Goal: Task Accomplishment & Management: Complete application form

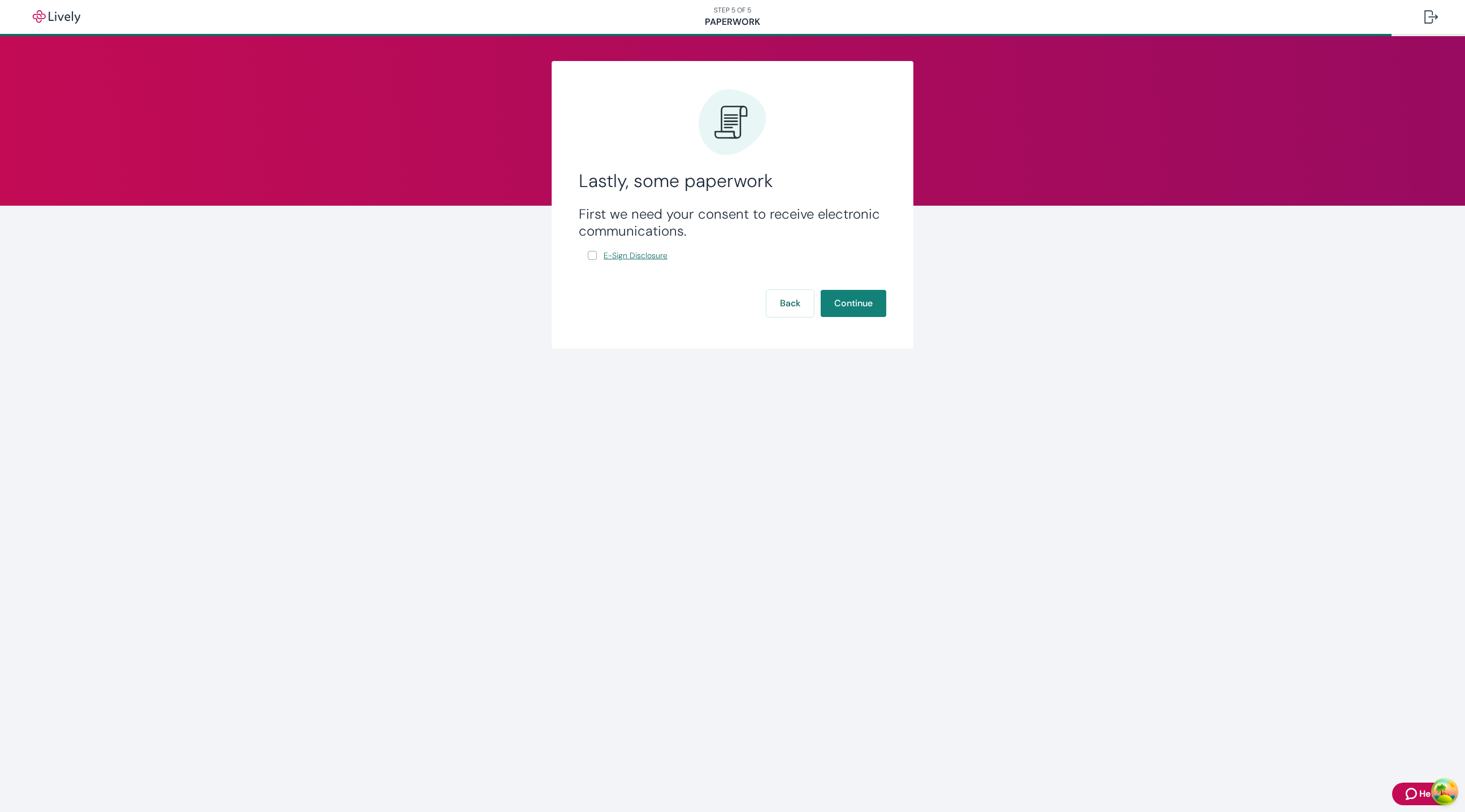
drag, startPoint x: 593, startPoint y: 252, endPoint x: 606, endPoint y: 255, distance: 13.3
click at [594, 252] on input "E-Sign Disclosure" at bounding box center [592, 256] width 9 height 9
checkbox input "true"
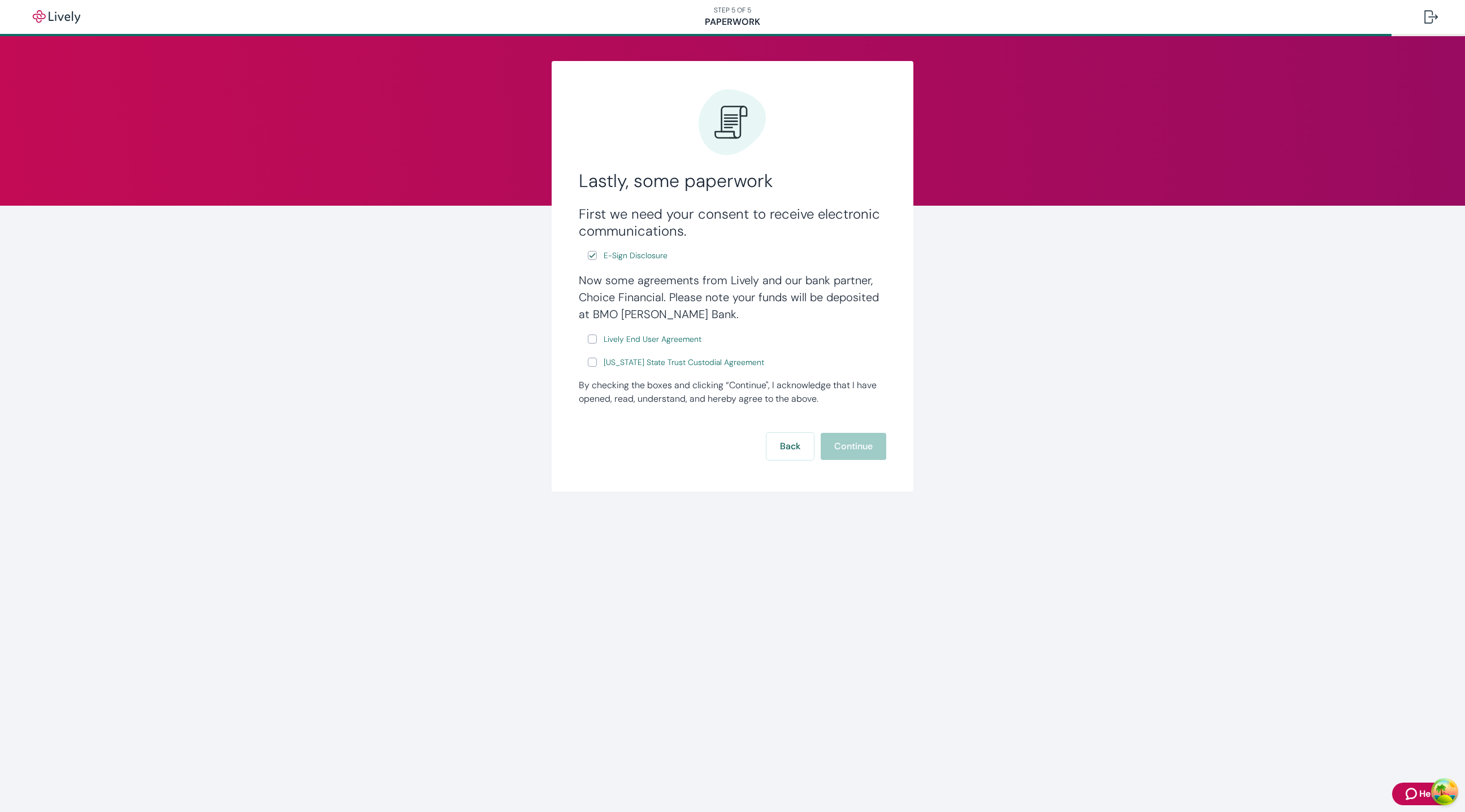
click at [592, 340] on input "Lively End User Agreement" at bounding box center [592, 339] width 9 height 9
checkbox input "true"
click at [592, 358] on input "[US_STATE] State Trust Custodial Agreement" at bounding box center [592, 362] width 9 height 9
checkbox input "true"
click at [833, 444] on button "Continue" at bounding box center [853, 446] width 66 height 27
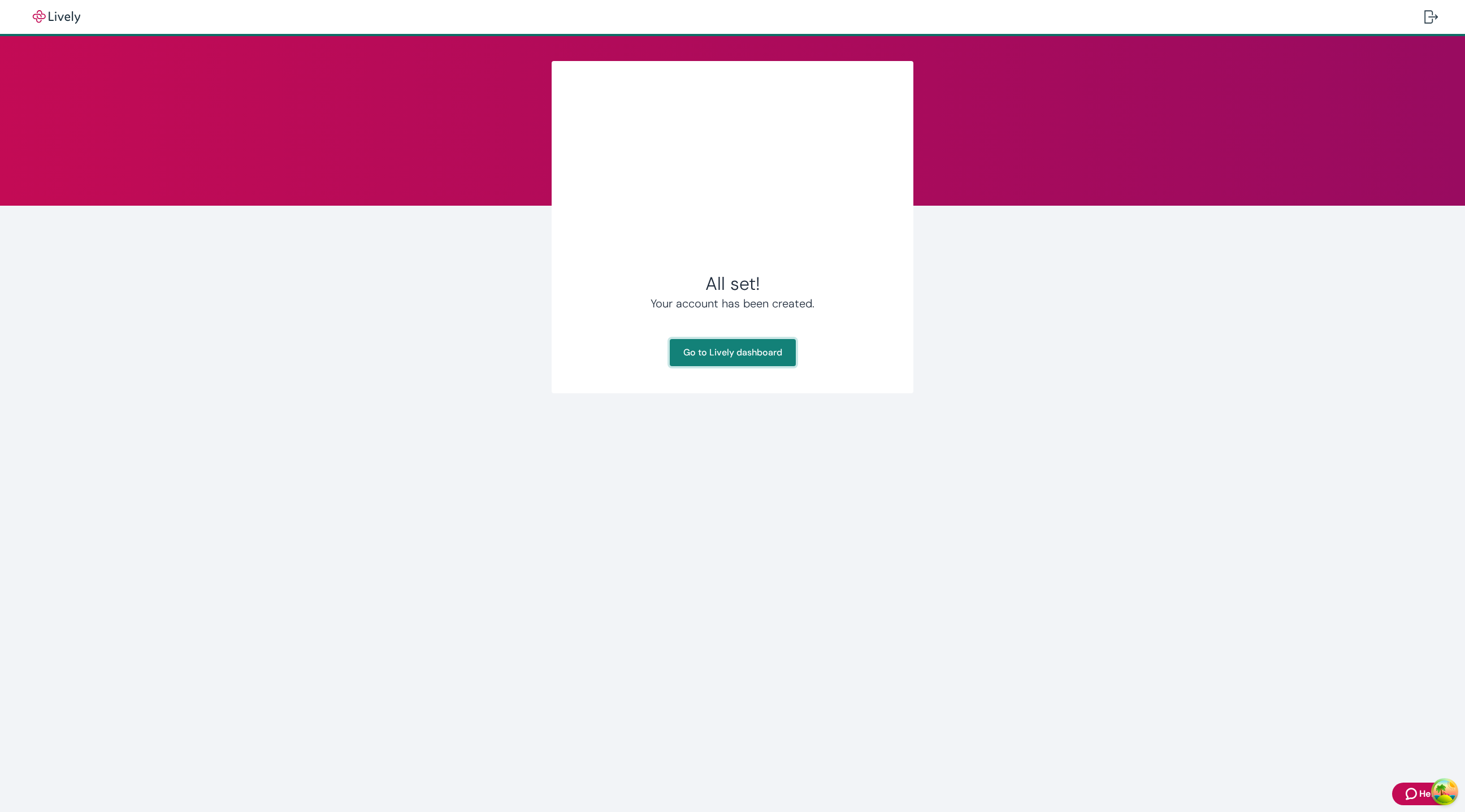
click at [711, 357] on link "Go to Lively dashboard" at bounding box center [733, 353] width 126 height 27
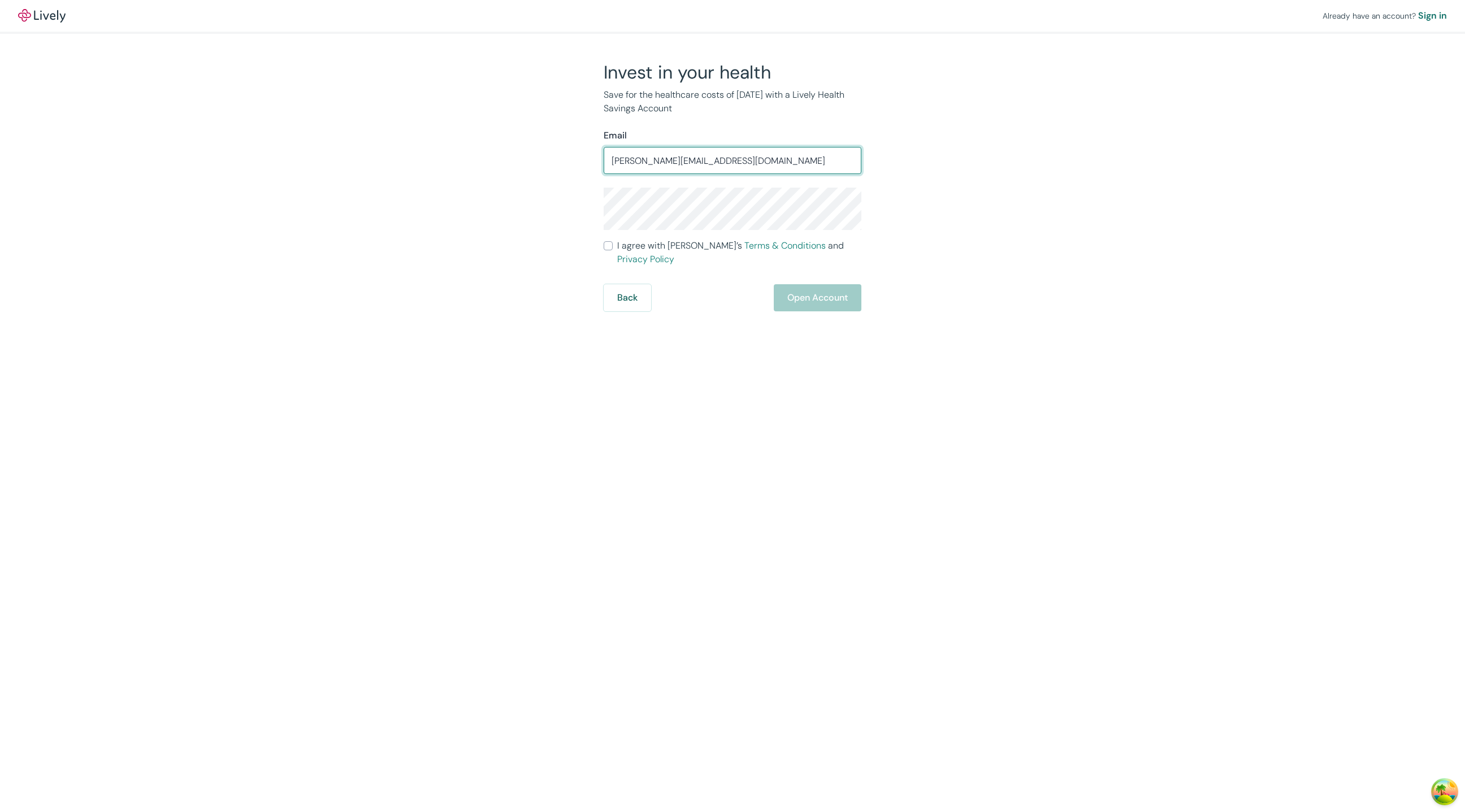
type input "roy.eun02@testing.com"
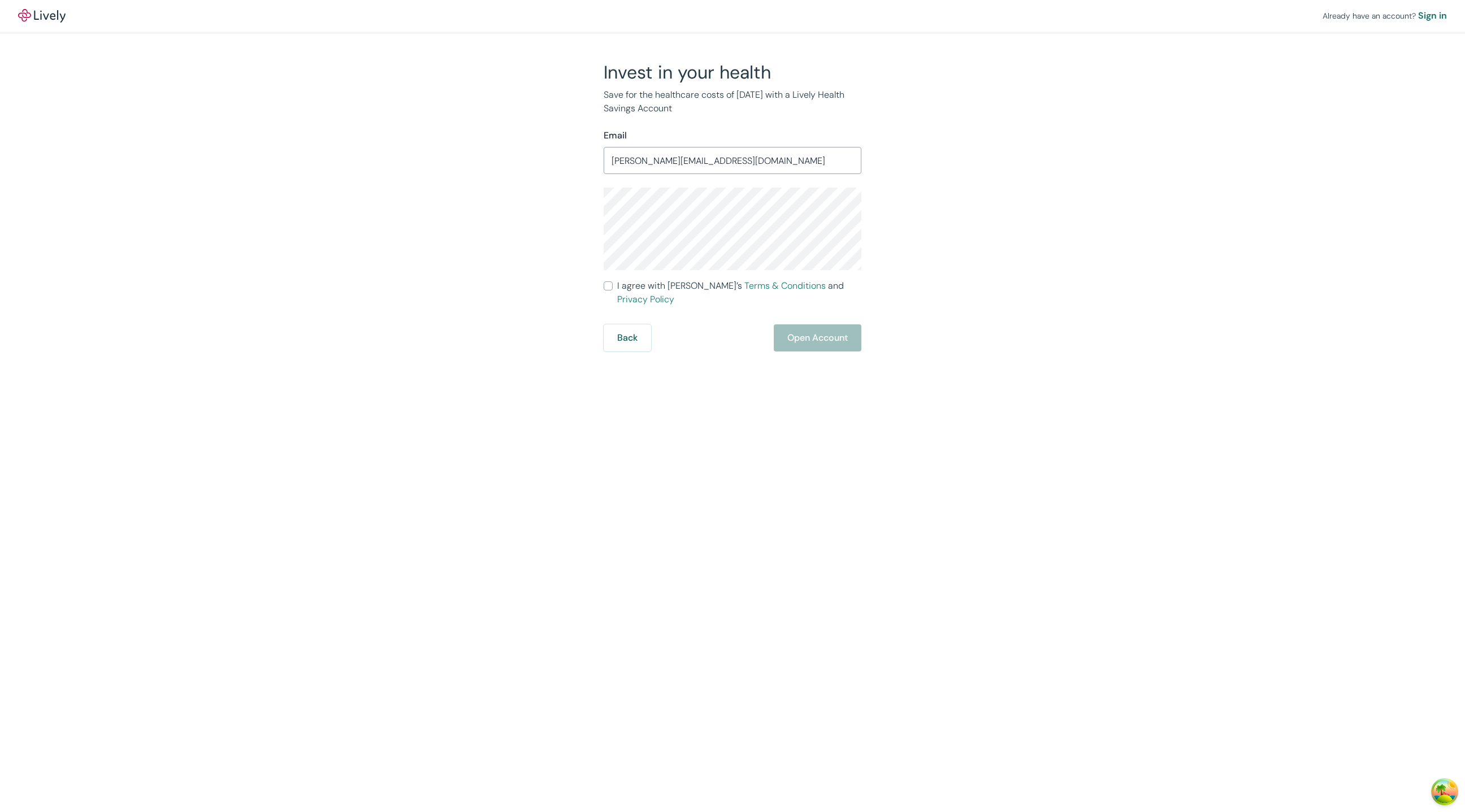
drag, startPoint x: 655, startPoint y: 287, endPoint x: 805, endPoint y: 330, distance: 156.0
click at [657, 287] on span "I agree with Lively’s Terms & Conditions and Privacy Policy" at bounding box center [740, 293] width 244 height 27
click at [613, 287] on input "I agree with Lively’s Terms & Conditions and Privacy Policy" at bounding box center [608, 286] width 9 height 9
checkbox input "true"
click at [842, 326] on button "Open Account" at bounding box center [817, 338] width 87 height 27
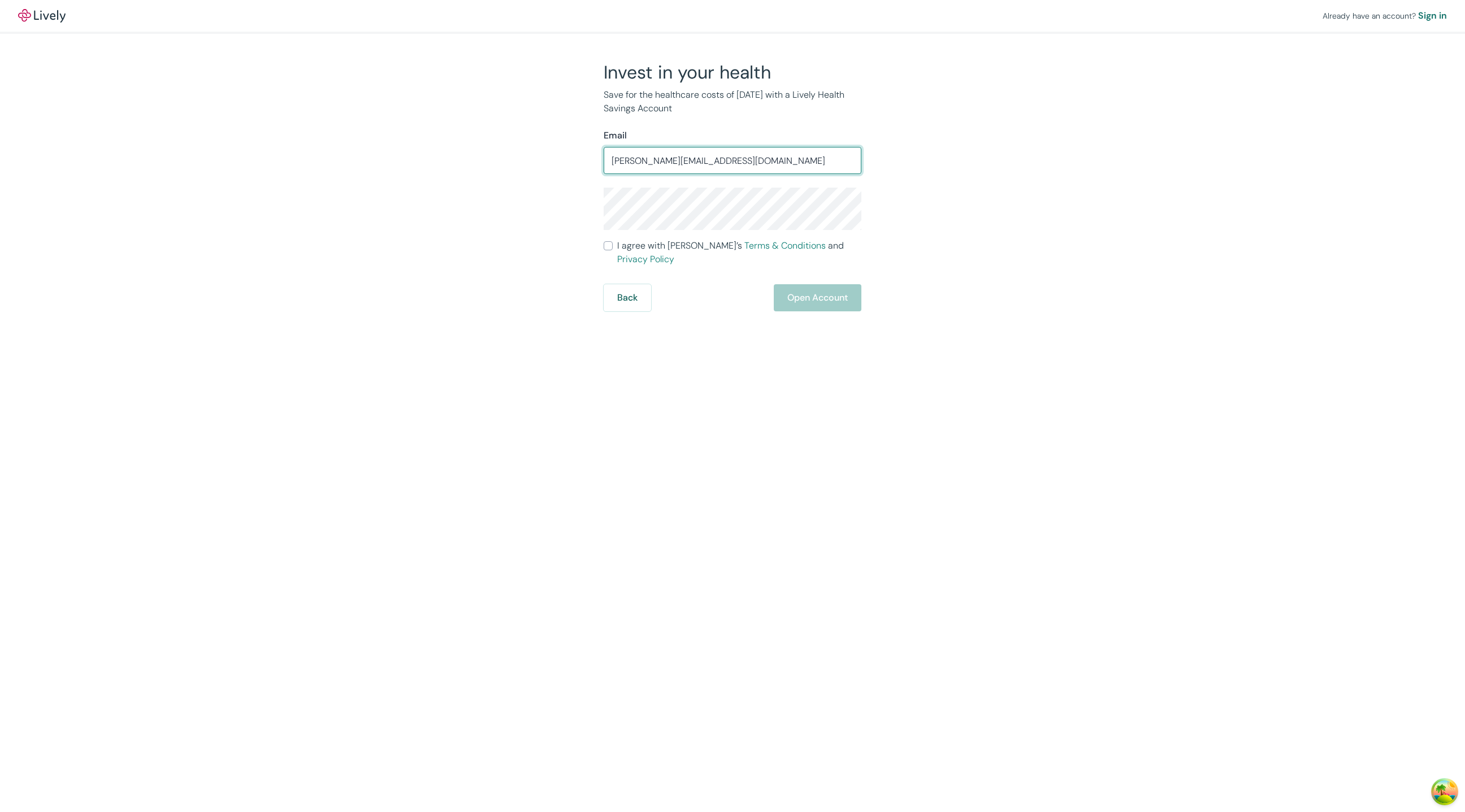
type input "roy.testwyomingstateTrustboost@gmail.com"
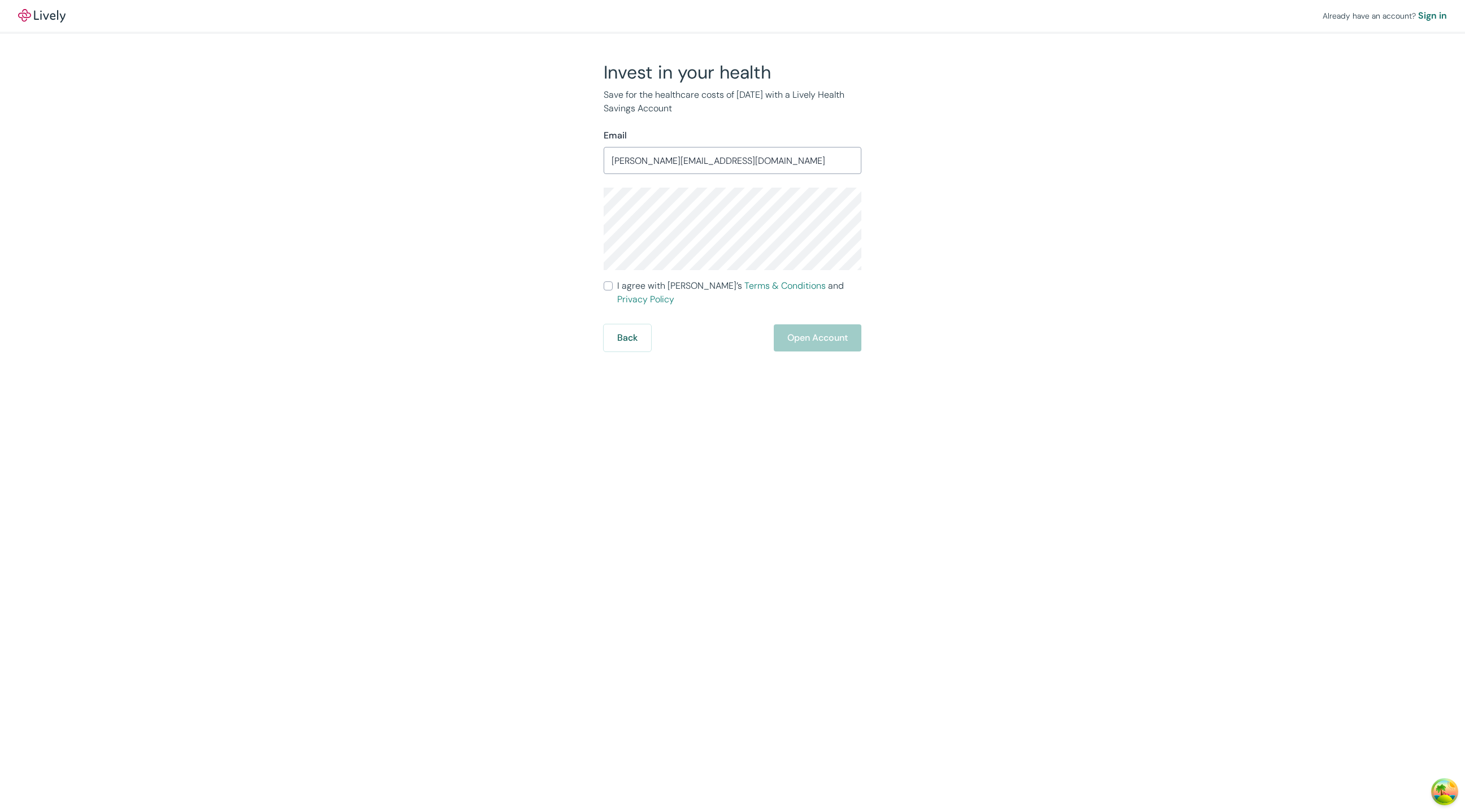
click at [646, 283] on span "I agree with Lively’s Terms & Conditions and Privacy Policy" at bounding box center [740, 293] width 244 height 27
click at [613, 283] on input "I agree with Lively’s Terms & Conditions and Privacy Policy" at bounding box center [608, 286] width 9 height 9
checkbox input "true"
click at [815, 324] on button "Open Account" at bounding box center [817, 338] width 87 height 27
